Goal: Find specific page/section: Find specific page/section

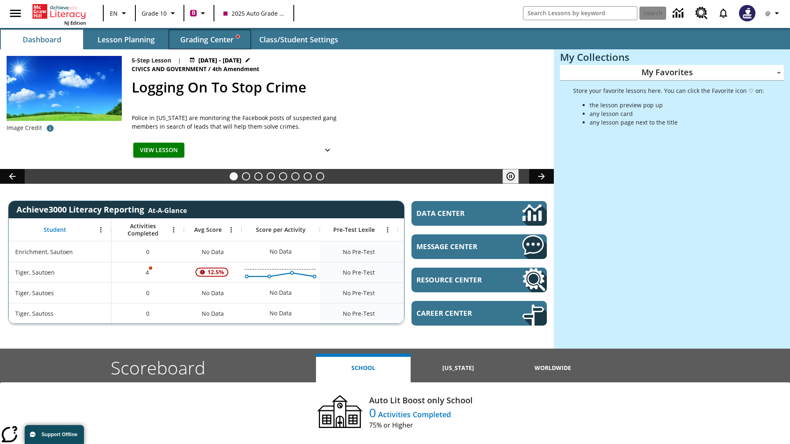
click at [210, 40] on span "Grading Center" at bounding box center [209, 39] width 59 height 9
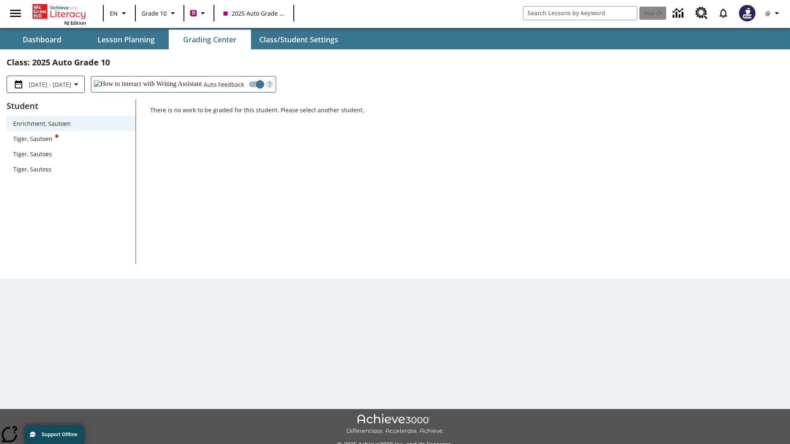
click at [71, 139] on div "Tiger, Sautoen" at bounding box center [71, 139] width 116 height 9
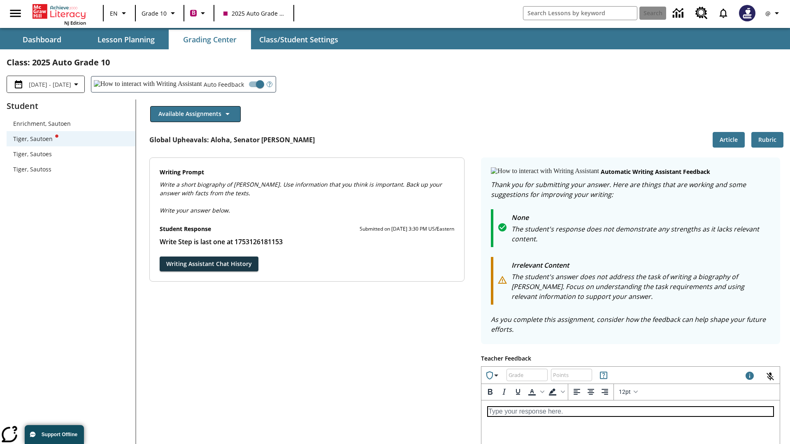
scroll to position [142, 0]
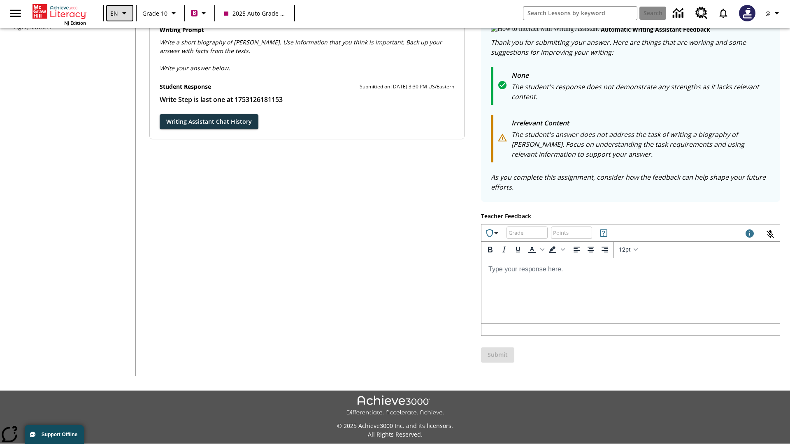
click at [119, 13] on icon "Language: EN, Select a language" at bounding box center [124, 13] width 10 height 10
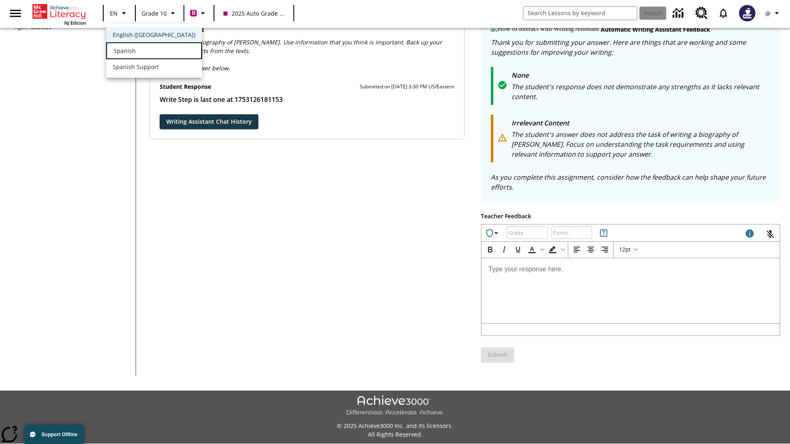
click at [137, 51] on div "Spanish" at bounding box center [154, 50] width 96 height 17
